Goal: Task Accomplishment & Management: Complete application form

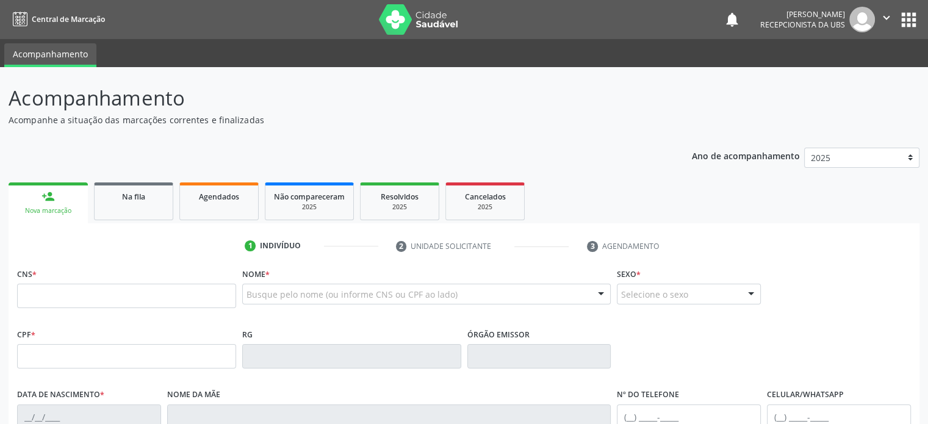
drag, startPoint x: 691, startPoint y: 158, endPoint x: 678, endPoint y: 164, distance: 13.9
click at [678, 164] on div "Ano de acompanhamento 2025 2024 2023 2022 2021 2020 2019 person_add Nova marcaç…" at bounding box center [464, 396] width 911 height 514
drag, startPoint x: 10, startPoint y: 97, endPoint x: 0, endPoint y: 89, distance: 13.1
click at [0, 89] on div "Acompanhamento Acompanhe a situação das marcações correntes e finalizadas Relat…" at bounding box center [464, 364] width 928 height 594
click at [144, 300] on input "text" at bounding box center [126, 296] width 219 height 24
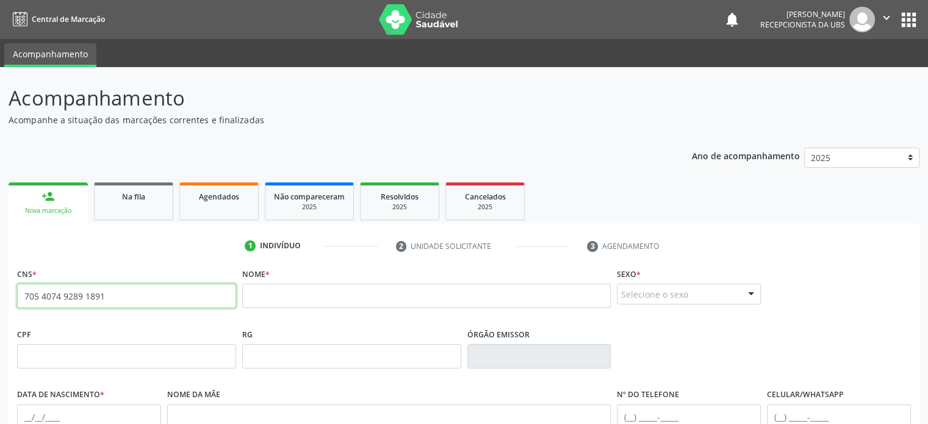
click at [71, 294] on input "705 4074 9289 1891" at bounding box center [126, 296] width 219 height 24
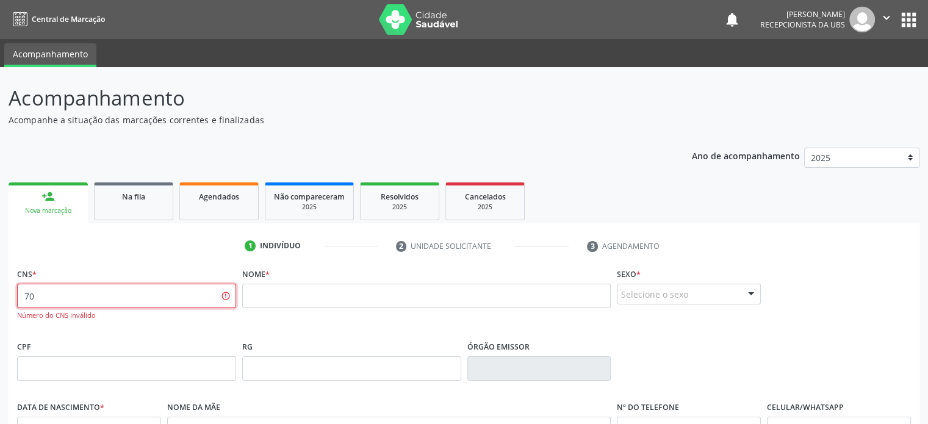
type input "7"
type input "705 4074 9289 1891"
click at [272, 306] on input "text" at bounding box center [426, 296] width 369 height 24
click at [171, 292] on input "705 4074 9289 1891" at bounding box center [126, 296] width 219 height 24
drag, startPoint x: 153, startPoint y: 294, endPoint x: 20, endPoint y: 294, distance: 133.0
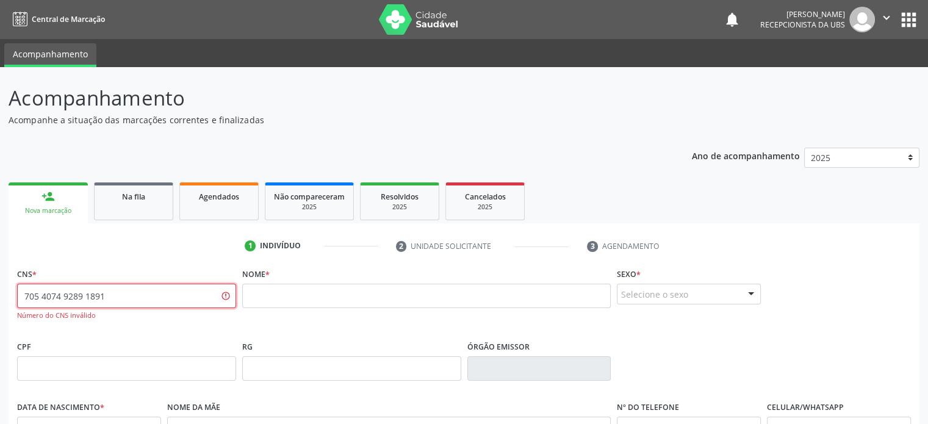
click at [20, 294] on input "705 4074 9289 1891" at bounding box center [126, 296] width 219 height 24
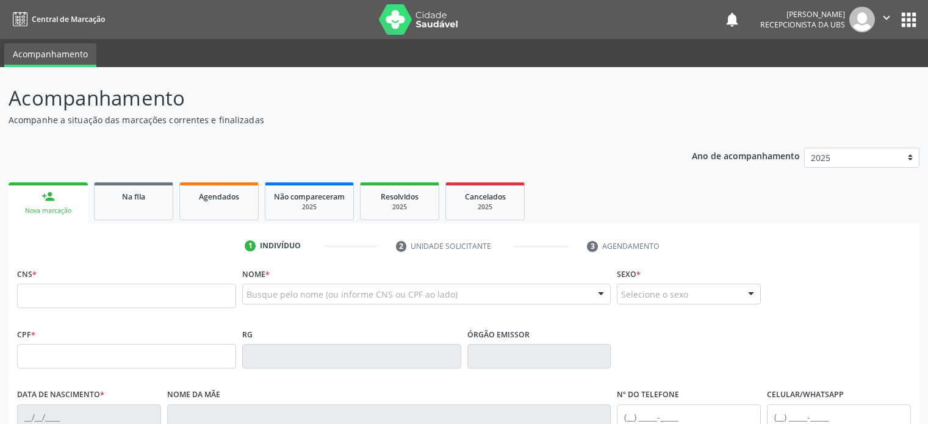
click at [49, 298] on input "text" at bounding box center [126, 296] width 219 height 24
type input "705 4074 9289 1891"
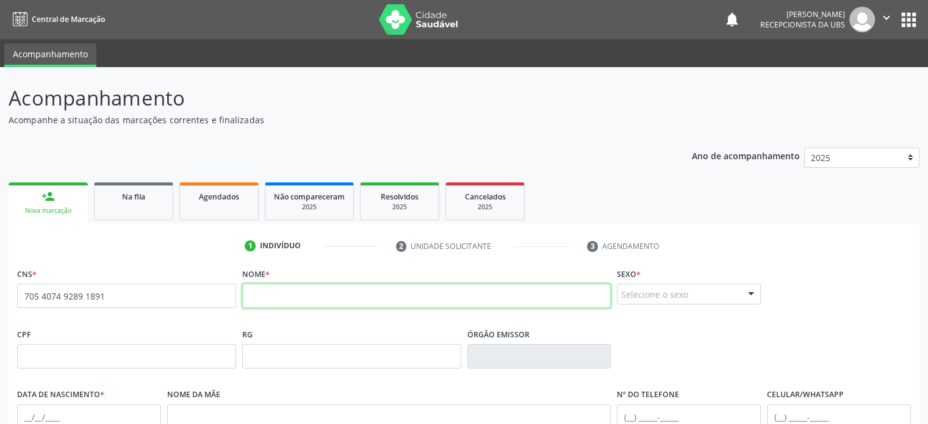
click at [293, 299] on input "text" at bounding box center [426, 296] width 369 height 24
type input "maykon soares da silva"
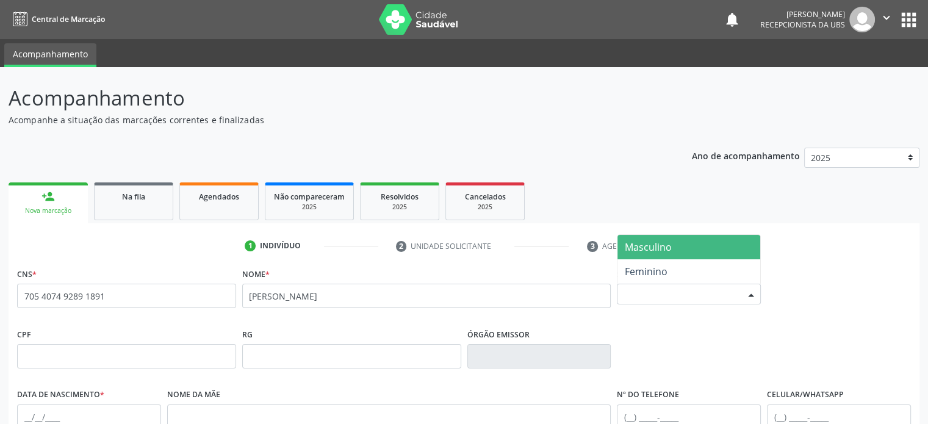
click at [685, 246] on span "Masculino" at bounding box center [688, 247] width 143 height 24
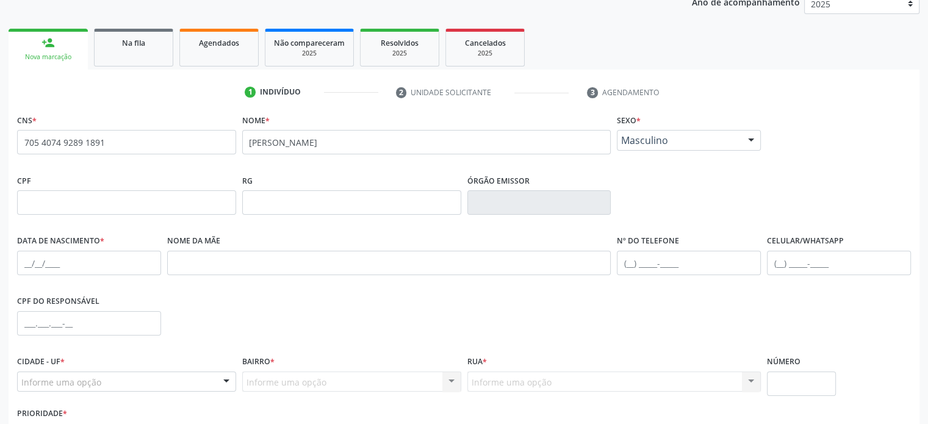
scroll to position [183, 0]
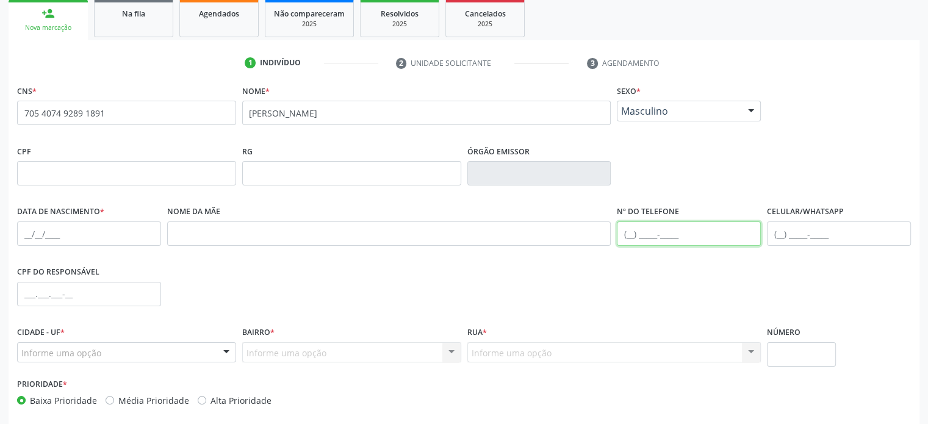
click at [631, 234] on input "text" at bounding box center [689, 233] width 144 height 24
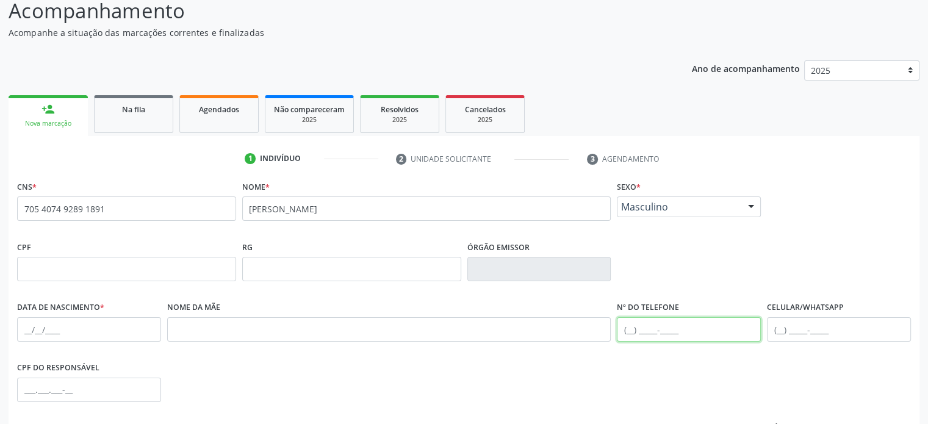
scroll to position [115, 0]
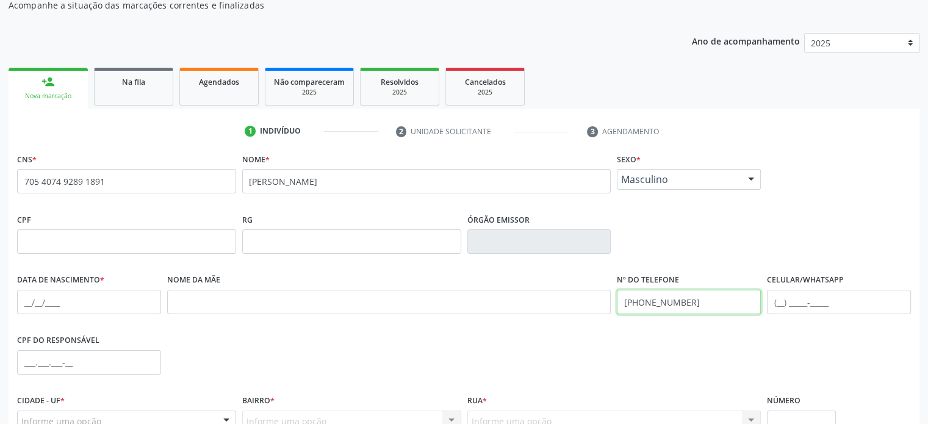
drag, startPoint x: 693, startPoint y: 304, endPoint x: 622, endPoint y: 304, distance: 70.8
click at [622, 304] on input "(74) 98145-5485" at bounding box center [689, 302] width 144 height 24
type input "(74) 98145-5485"
click at [780, 301] on input "text" at bounding box center [839, 302] width 144 height 24
paste input "(74) 98145-5485"
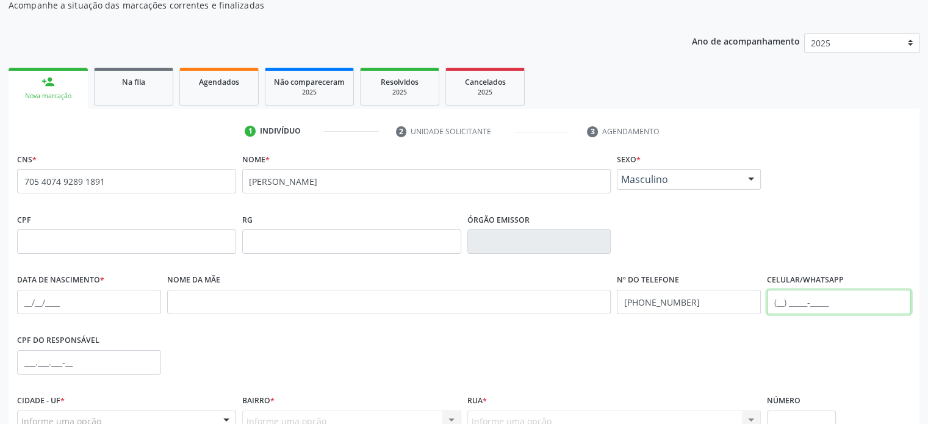
type input "(74) 98145-5485"
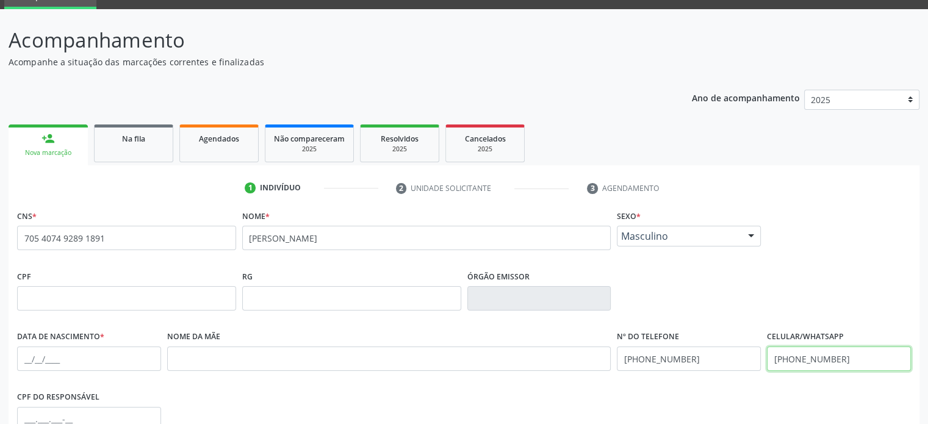
scroll to position [0, 0]
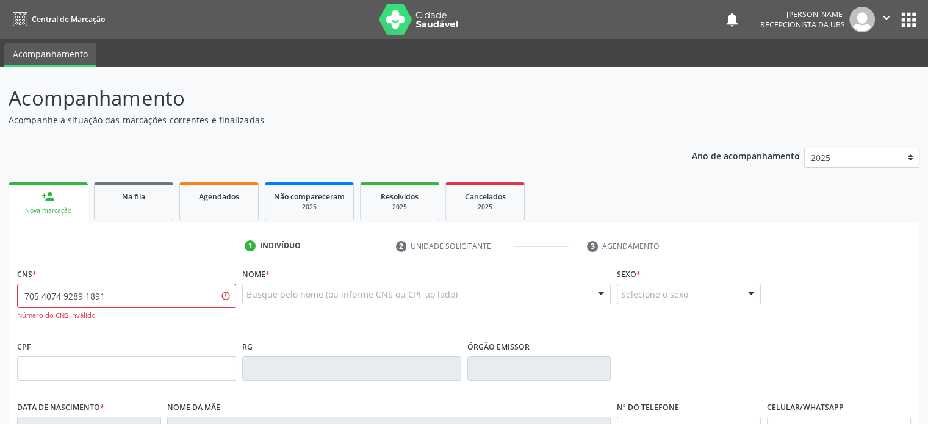
type input "705 4074 9289 1891"
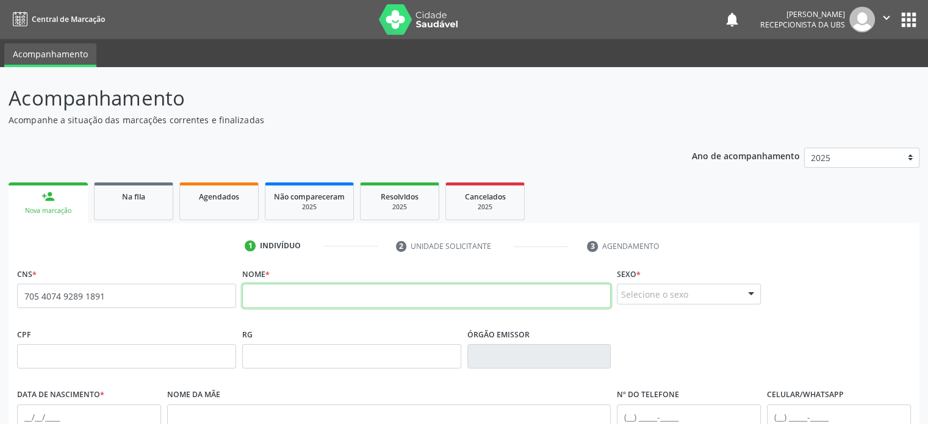
click at [304, 307] on input "text" at bounding box center [426, 296] width 369 height 24
type input "MAYKON DOARES DA SILVA"
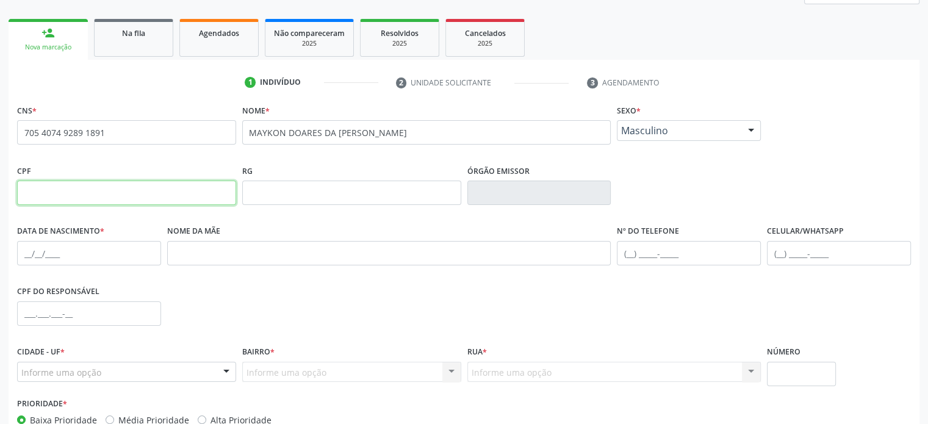
scroll to position [237, 0]
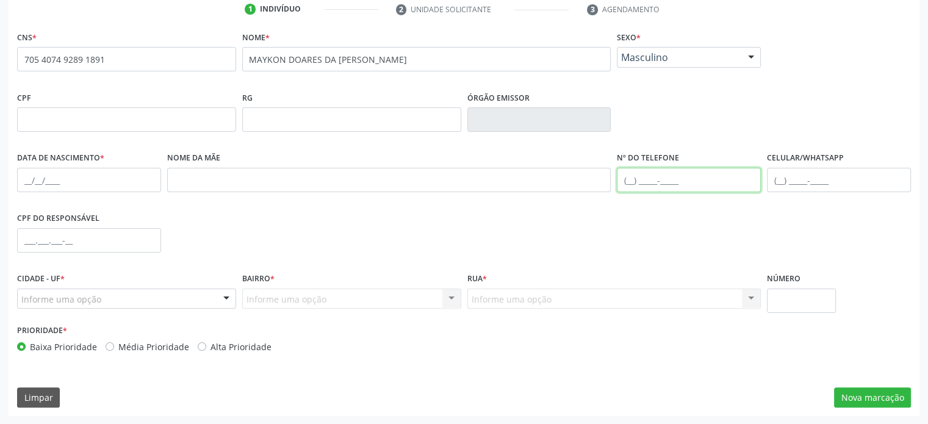
click at [631, 182] on input "text" at bounding box center [689, 180] width 144 height 24
type input "(74) 98145-5485"
click at [224, 298] on div at bounding box center [226, 299] width 18 height 21
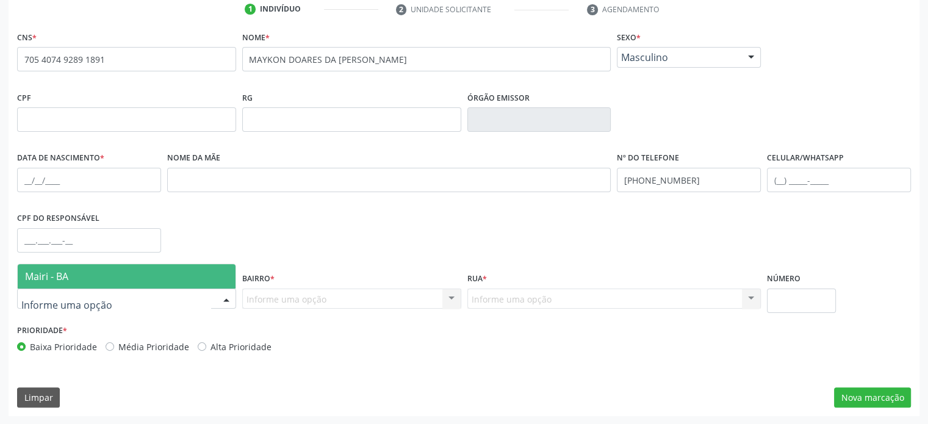
click at [128, 276] on span "Mairi - BA" at bounding box center [127, 276] width 218 height 24
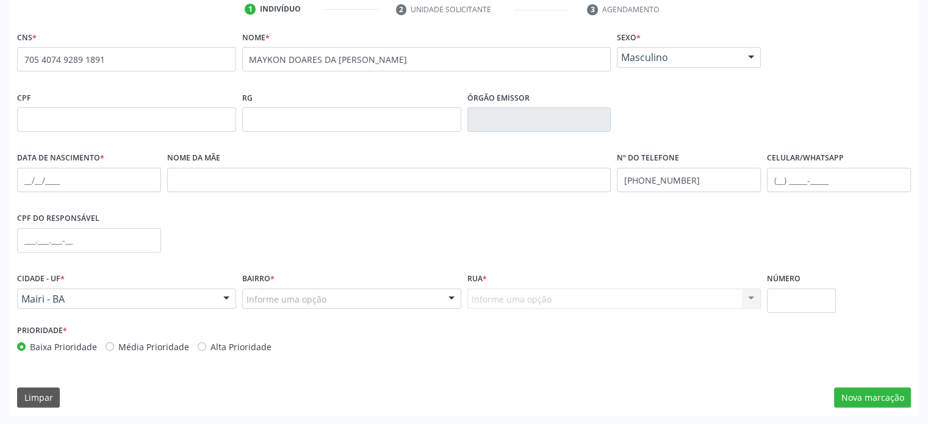
click at [453, 298] on div at bounding box center [451, 299] width 18 height 21
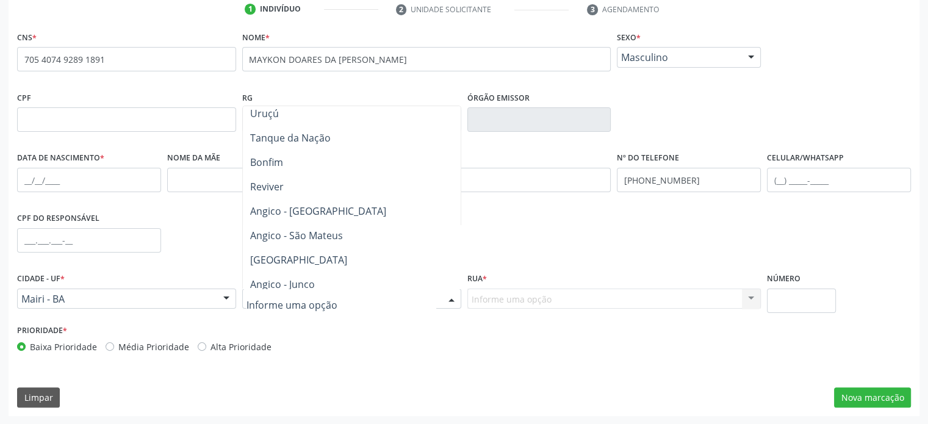
scroll to position [366, 0]
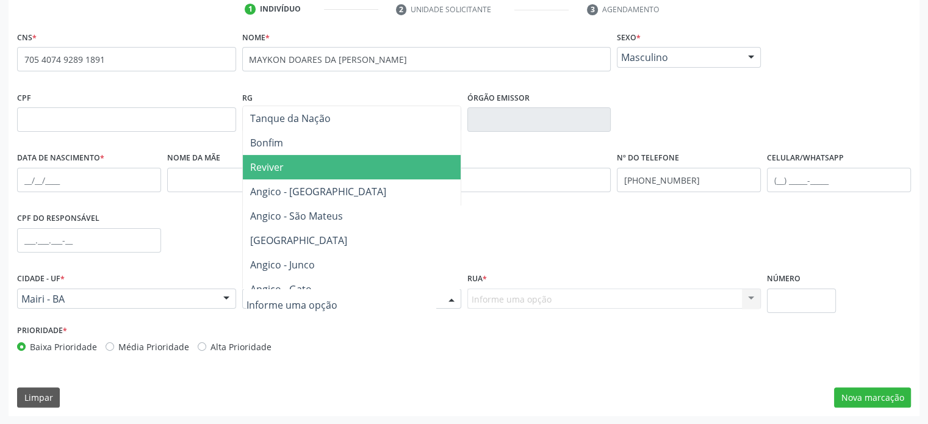
click at [287, 168] on span "Reviver" at bounding box center [352, 167] width 218 height 24
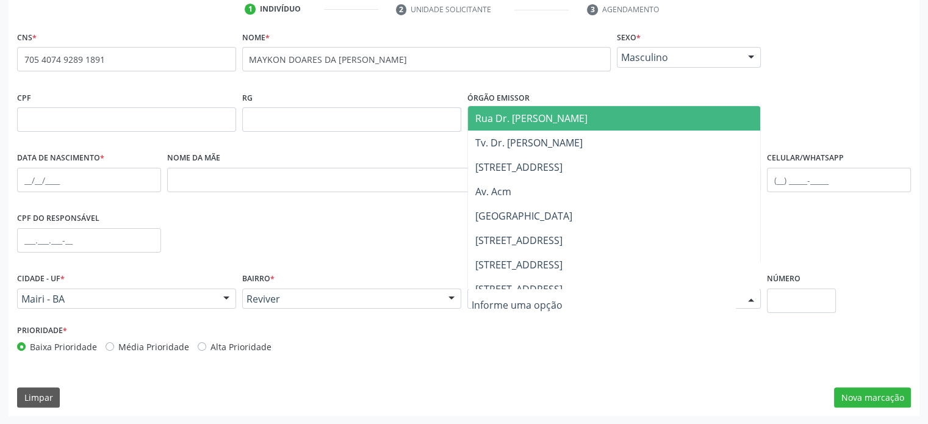
click at [752, 299] on div at bounding box center [751, 299] width 18 height 21
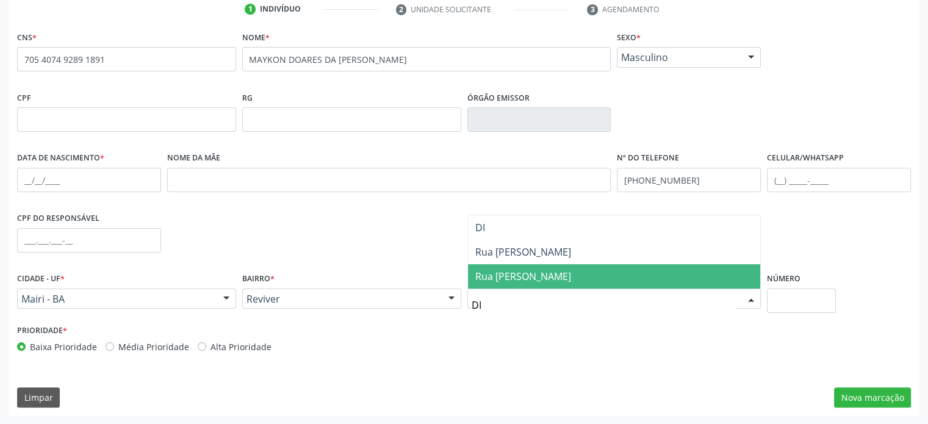
scroll to position [0, 0]
type input "DIL"
click at [553, 278] on span "Rua Dilton Oliveira Santos" at bounding box center [523, 276] width 96 height 13
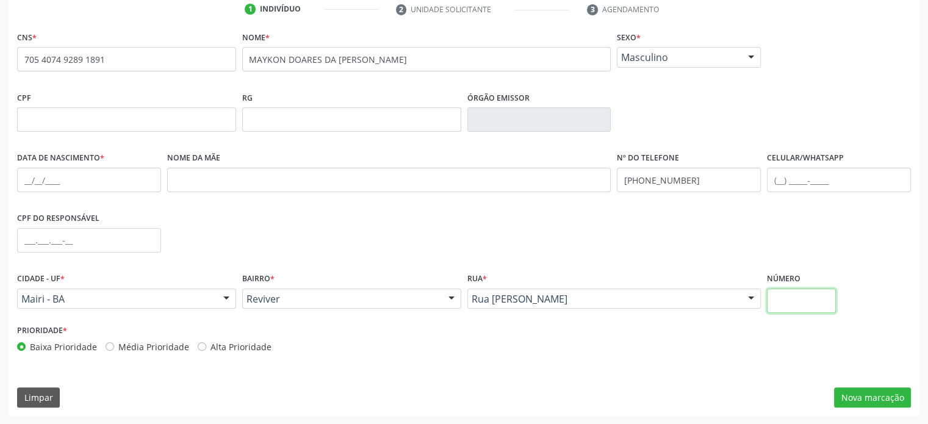
click at [802, 302] on input "text" at bounding box center [801, 301] width 69 height 24
type input "S/N"
click at [139, 346] on label "Média Prioridade" at bounding box center [153, 346] width 71 height 13
click at [114, 346] on input "Média Prioridade" at bounding box center [110, 345] width 9 height 11
radio input "true"
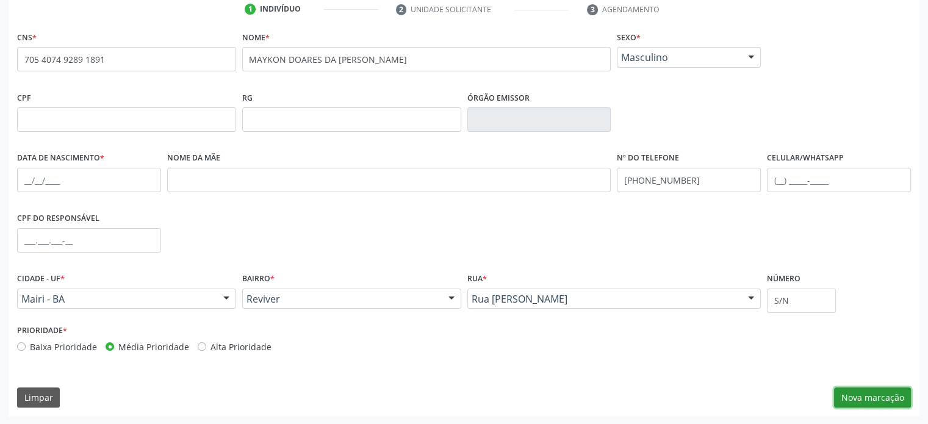
click at [857, 402] on button "Nova marcação" at bounding box center [872, 397] width 77 height 21
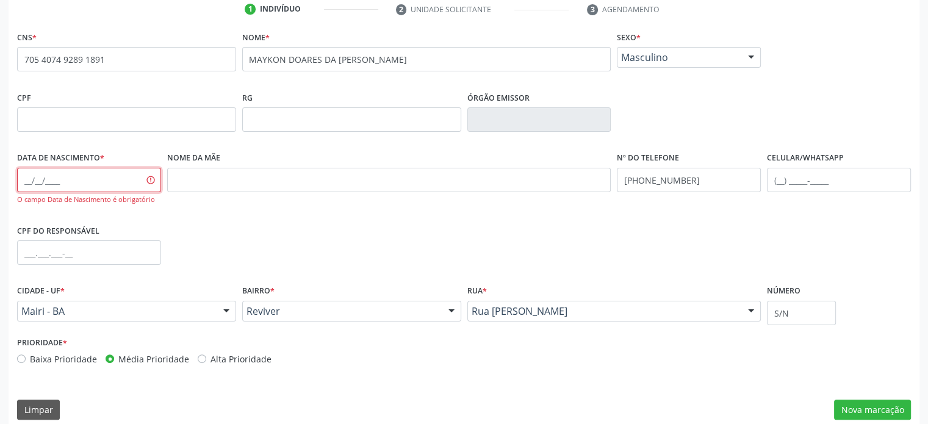
click at [29, 175] on input "text" at bounding box center [89, 180] width 144 height 24
type input "27/12/2003"
click at [880, 405] on button "Nova marcação" at bounding box center [872, 410] width 77 height 21
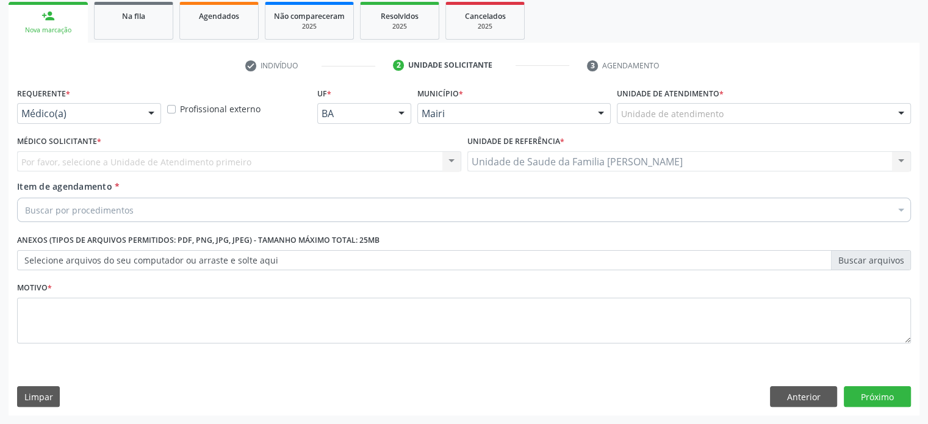
scroll to position [180, 0]
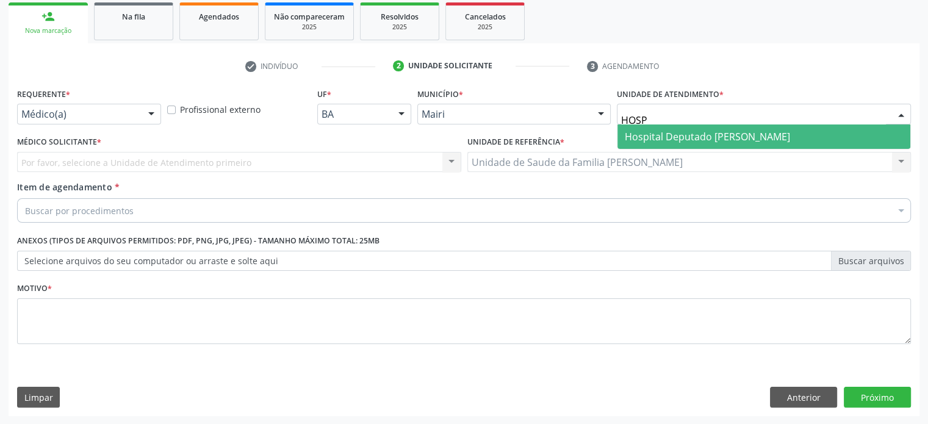
type input "HOSPI"
click at [649, 136] on span "Hospital Deputado [PERSON_NAME]" at bounding box center [707, 136] width 165 height 13
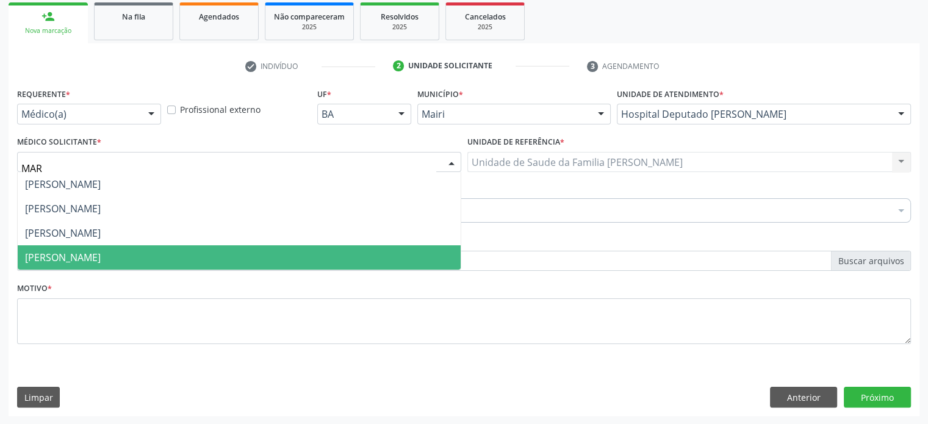
type input "MARC"
click at [70, 256] on span "Marcio Fernando Oliveira Machado" at bounding box center [63, 257] width 76 height 13
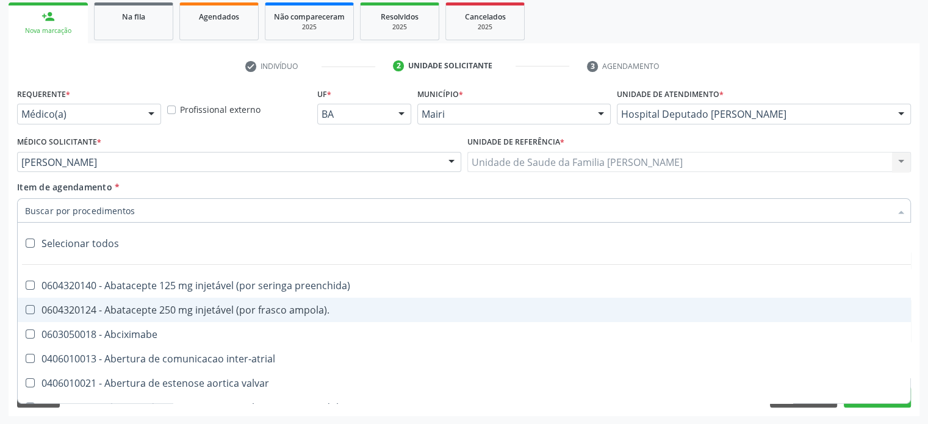
paste input "0302050027"
type input "0302050027"
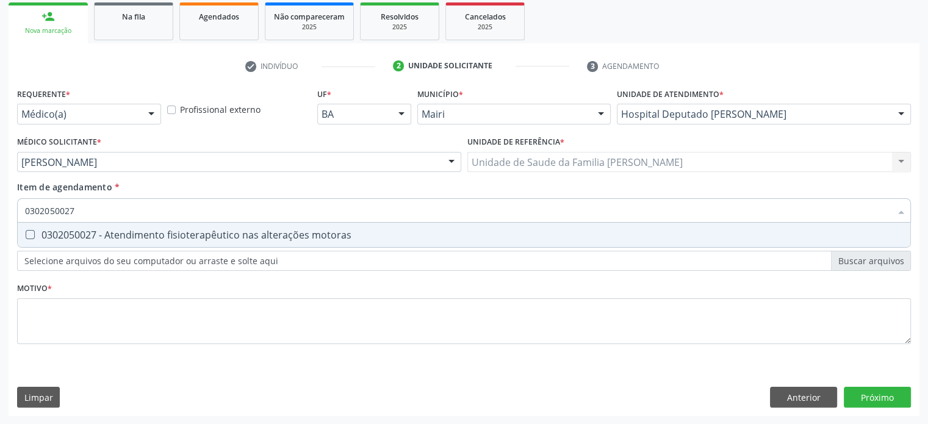
click at [116, 237] on div "0302050027 - Atendimento fisioterapêutico nas alterações motoras" at bounding box center [464, 235] width 878 height 10
checkbox motoras "true"
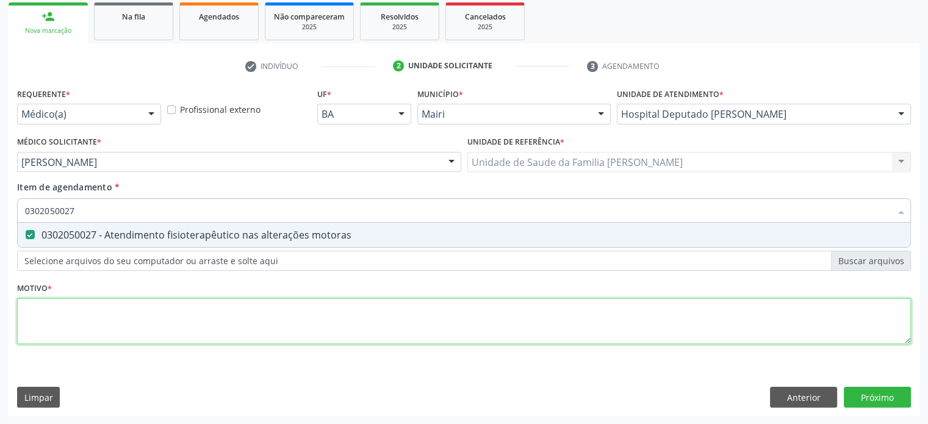
click at [77, 324] on div "Requerente * Médico(a) Médico(a) Enfermeiro(a) Paciente Nenhum resultado encont…" at bounding box center [464, 223] width 894 height 276
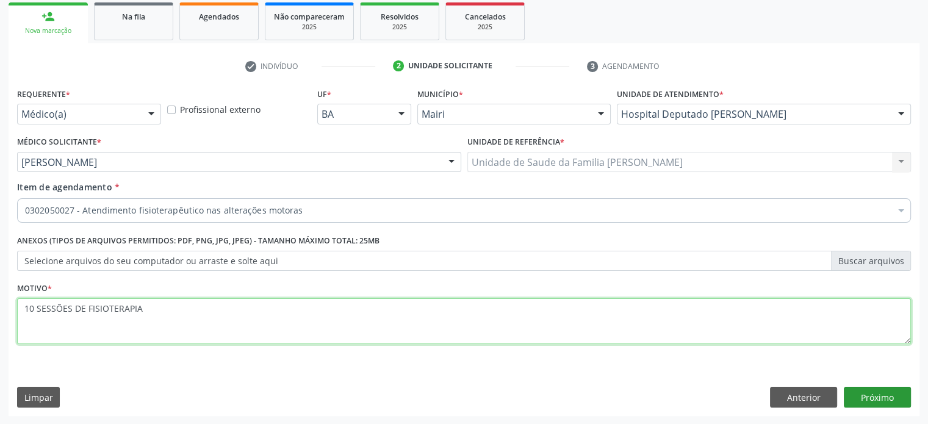
type textarea "10 SESSÕES DE FISIOTERAPIA"
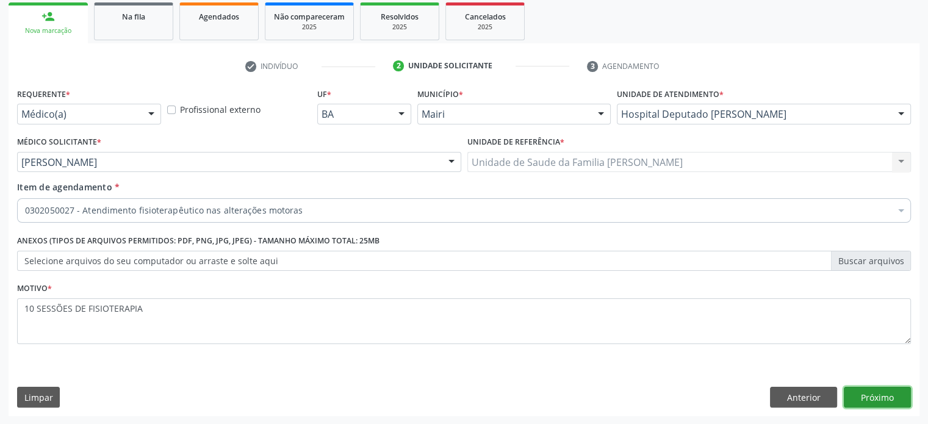
click at [891, 398] on button "Próximo" at bounding box center [877, 397] width 67 height 21
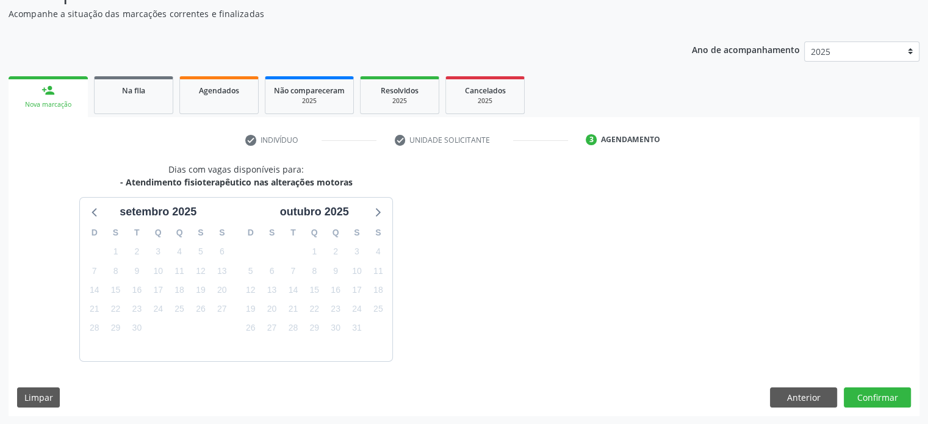
scroll to position [142, 0]
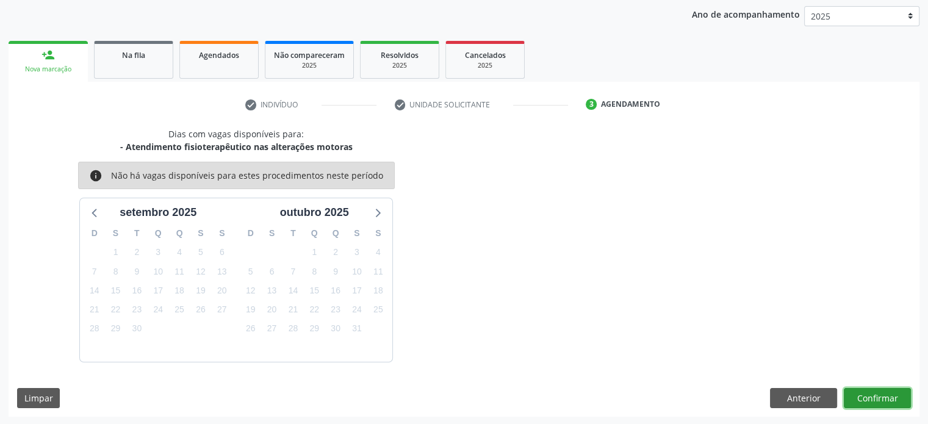
click at [886, 392] on button "Confirmar" at bounding box center [877, 398] width 67 height 21
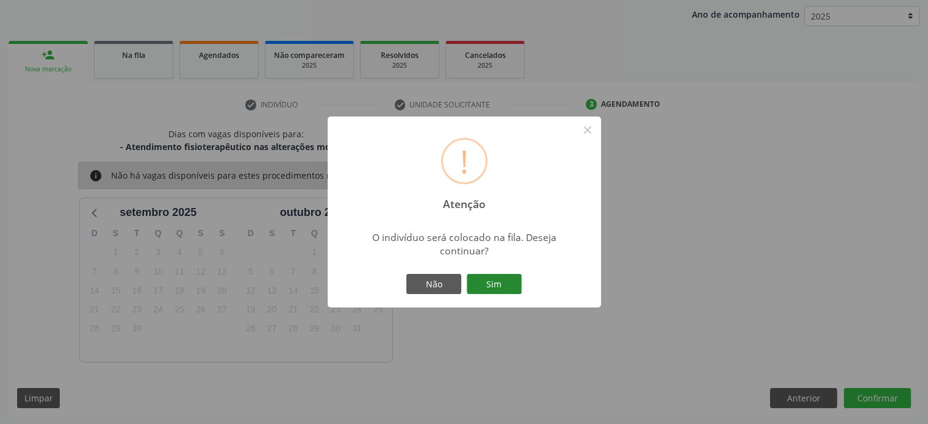
click at [493, 282] on button "Sim" at bounding box center [494, 284] width 55 height 21
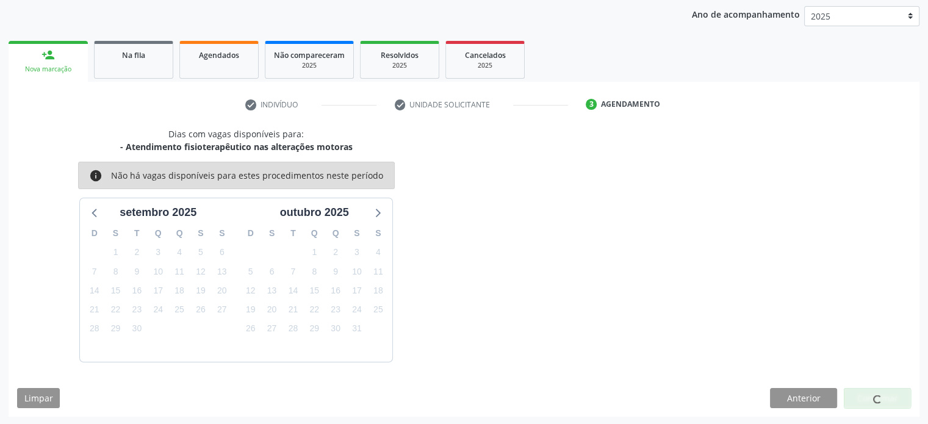
scroll to position [0, 0]
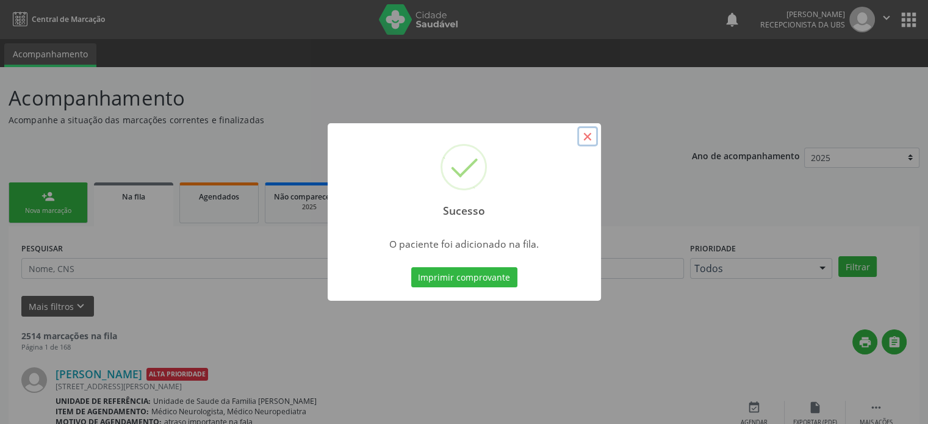
click at [588, 137] on button "×" at bounding box center [587, 136] width 21 height 21
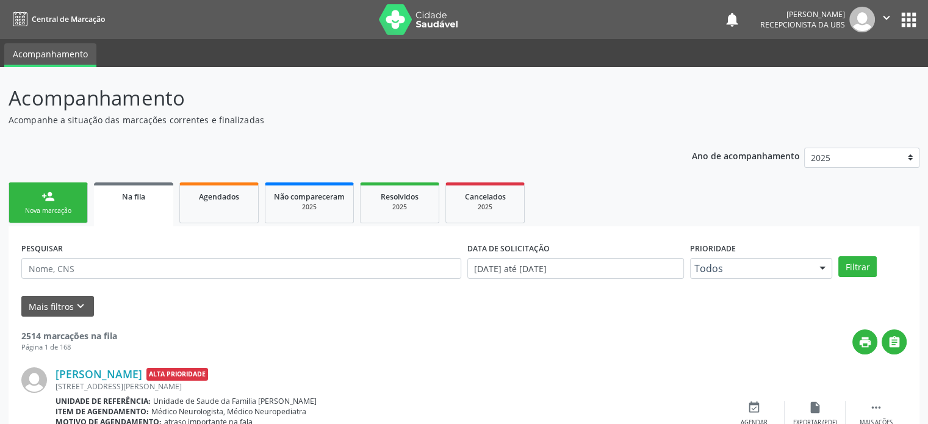
click at [43, 208] on div "Nova marcação" at bounding box center [48, 210] width 61 height 9
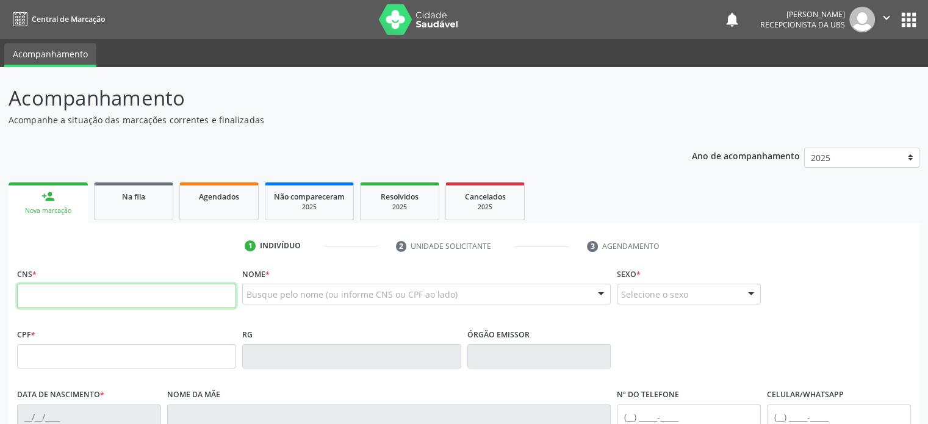
click at [50, 306] on input "text" at bounding box center [126, 296] width 219 height 24
